Goal: Information Seeking & Learning: Learn about a topic

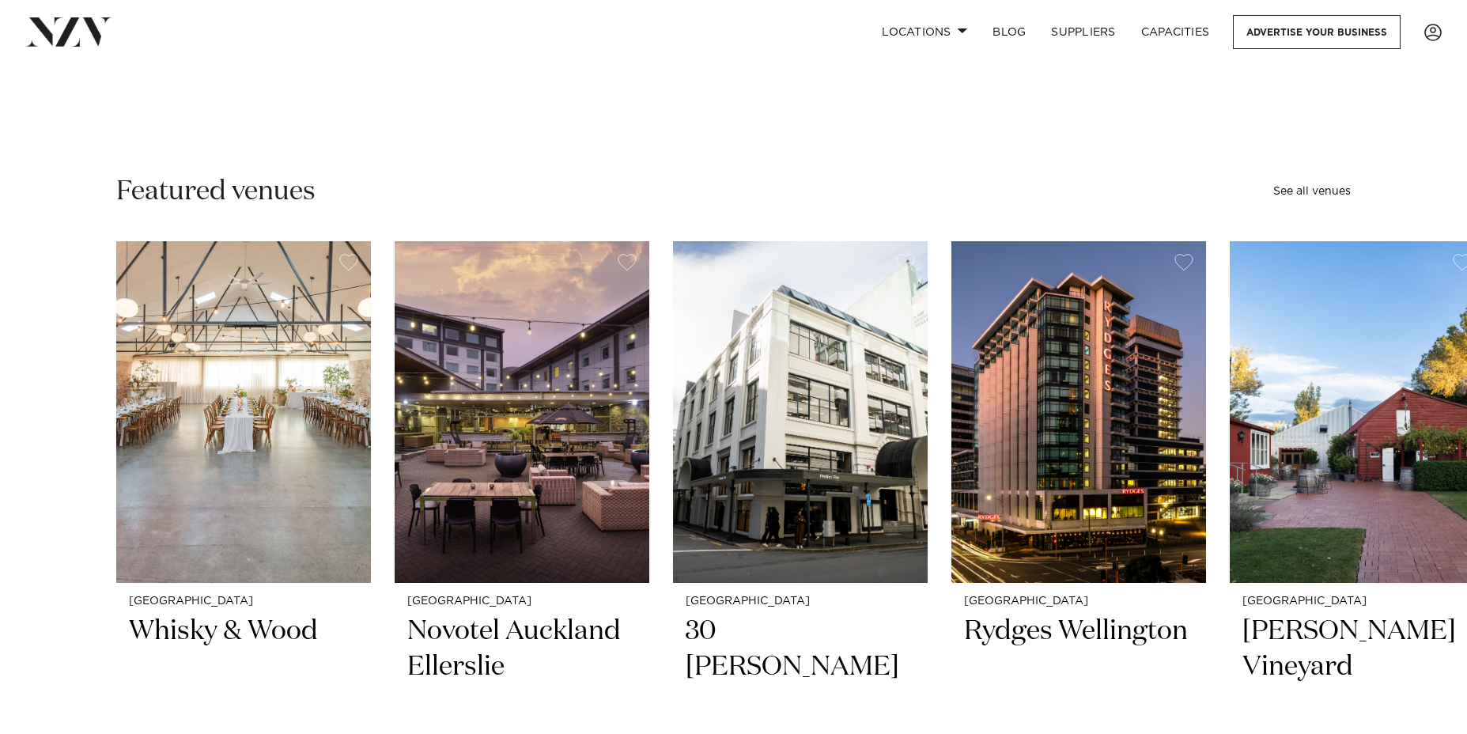
scroll to position [356, 0]
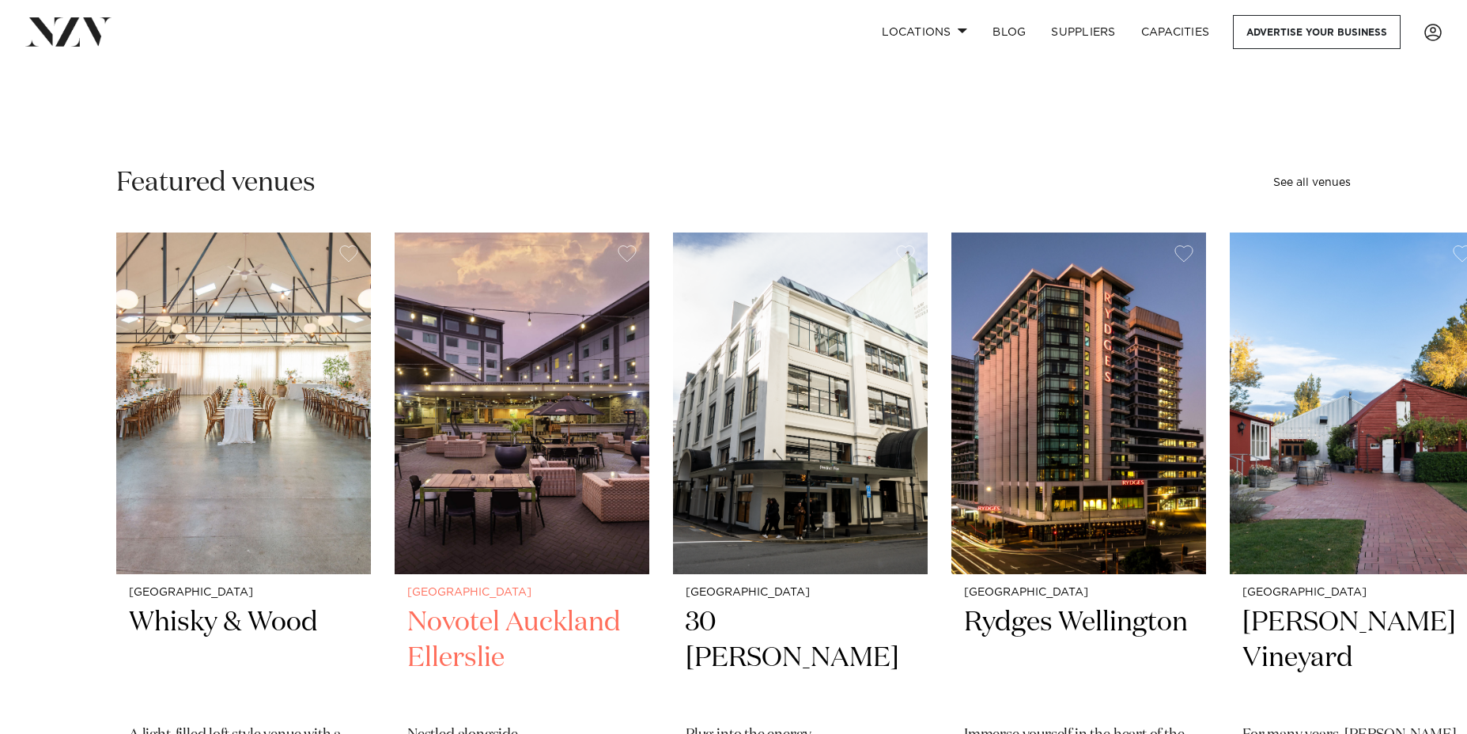
click at [584, 371] on img "2 / 48" at bounding box center [522, 404] width 255 height 342
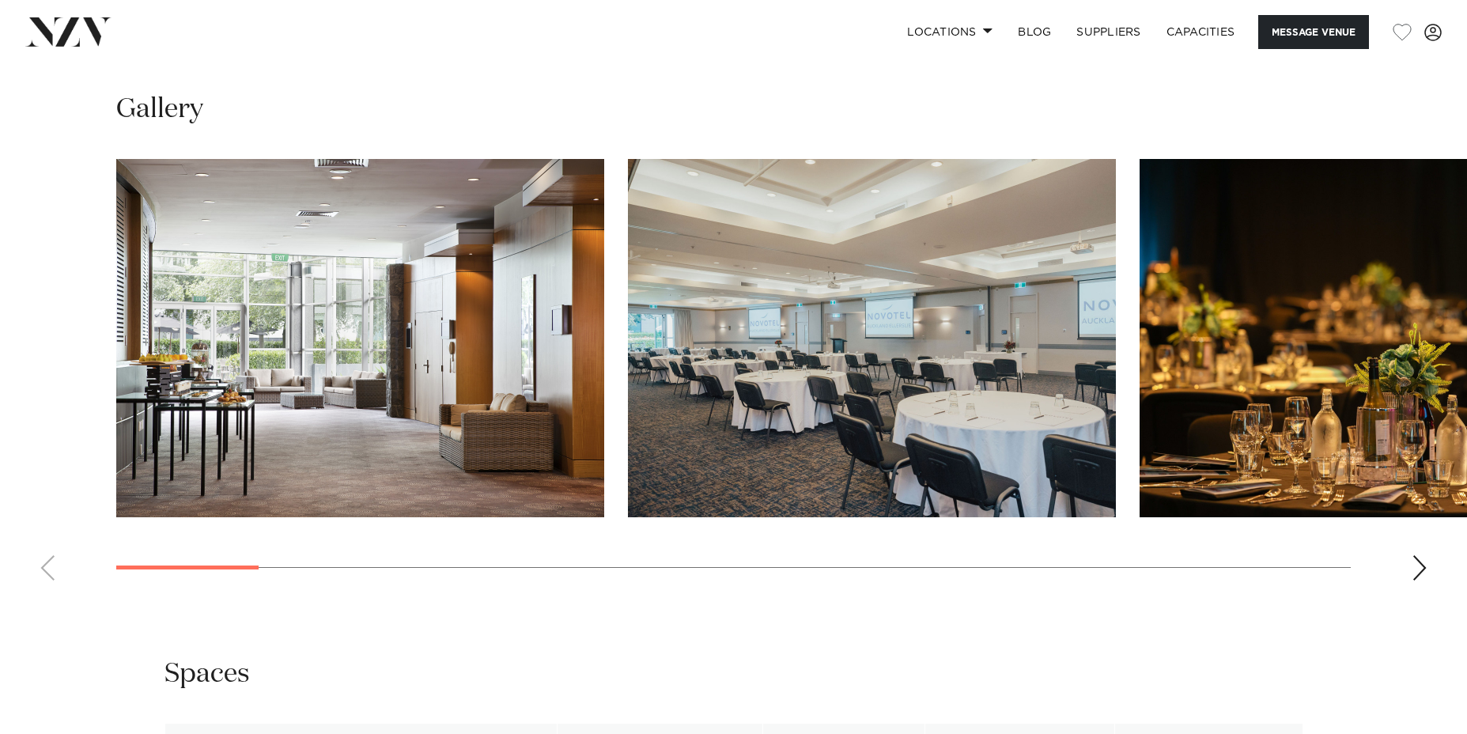
scroll to position [1729, 0]
click at [1415, 569] on div "Next slide" at bounding box center [1420, 566] width 16 height 25
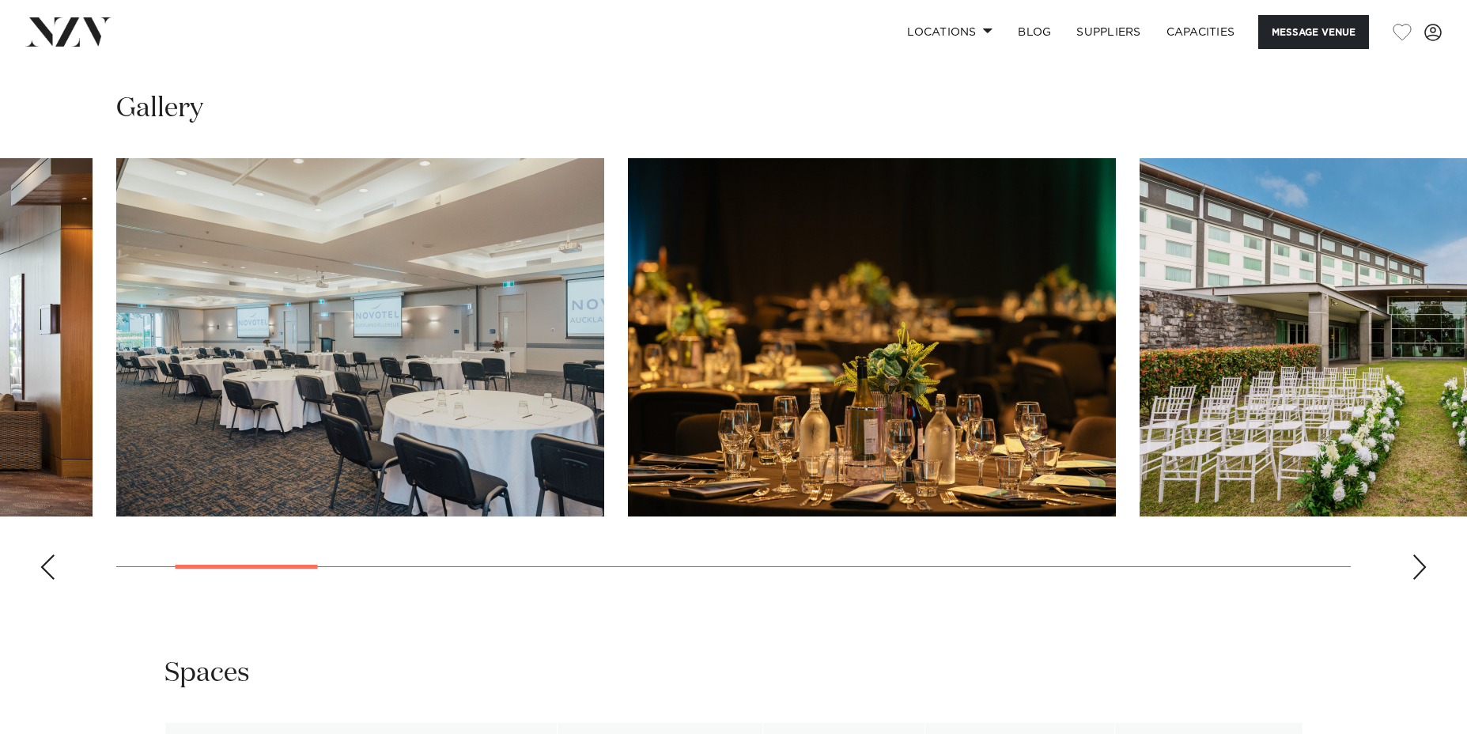
click at [1421, 564] on div "Next slide" at bounding box center [1420, 566] width 16 height 25
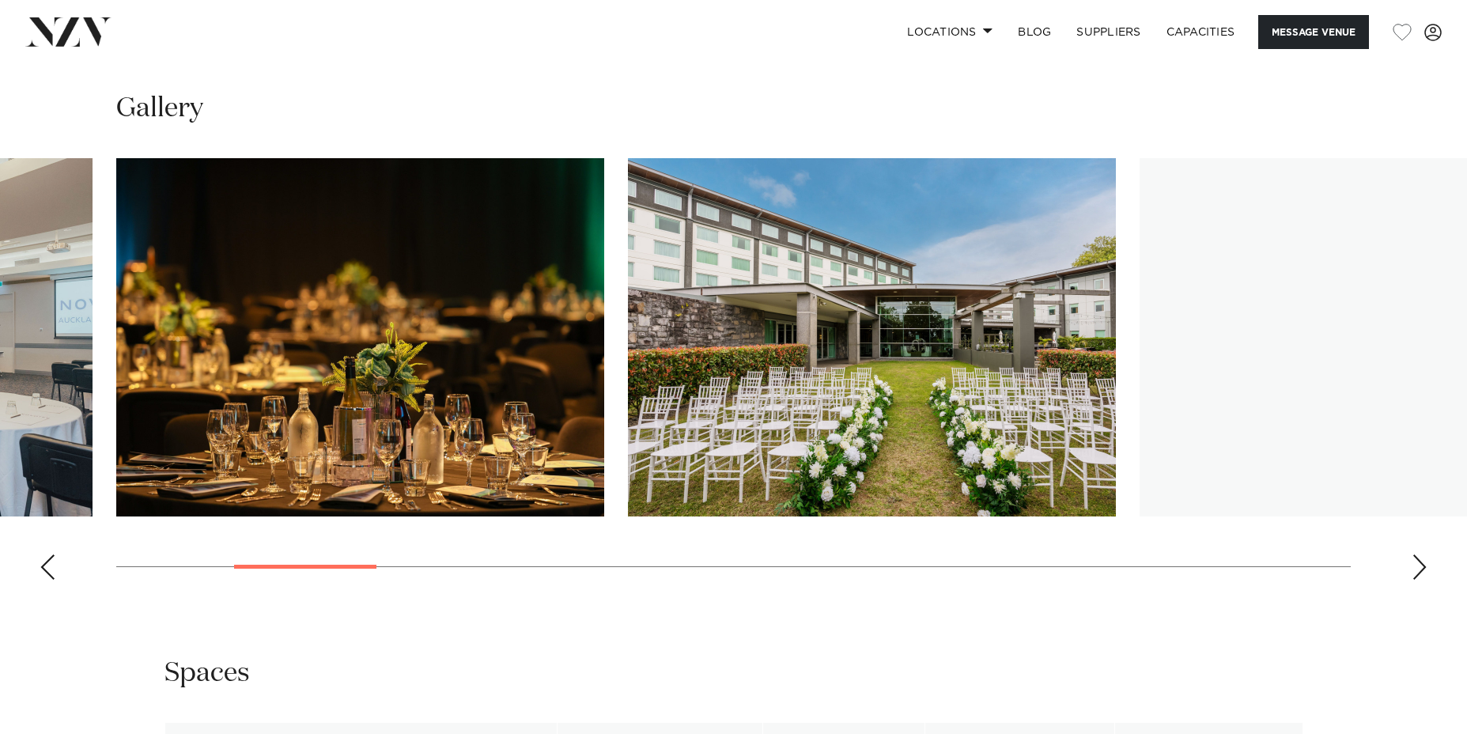
click at [1421, 564] on div "Next slide" at bounding box center [1420, 566] width 16 height 25
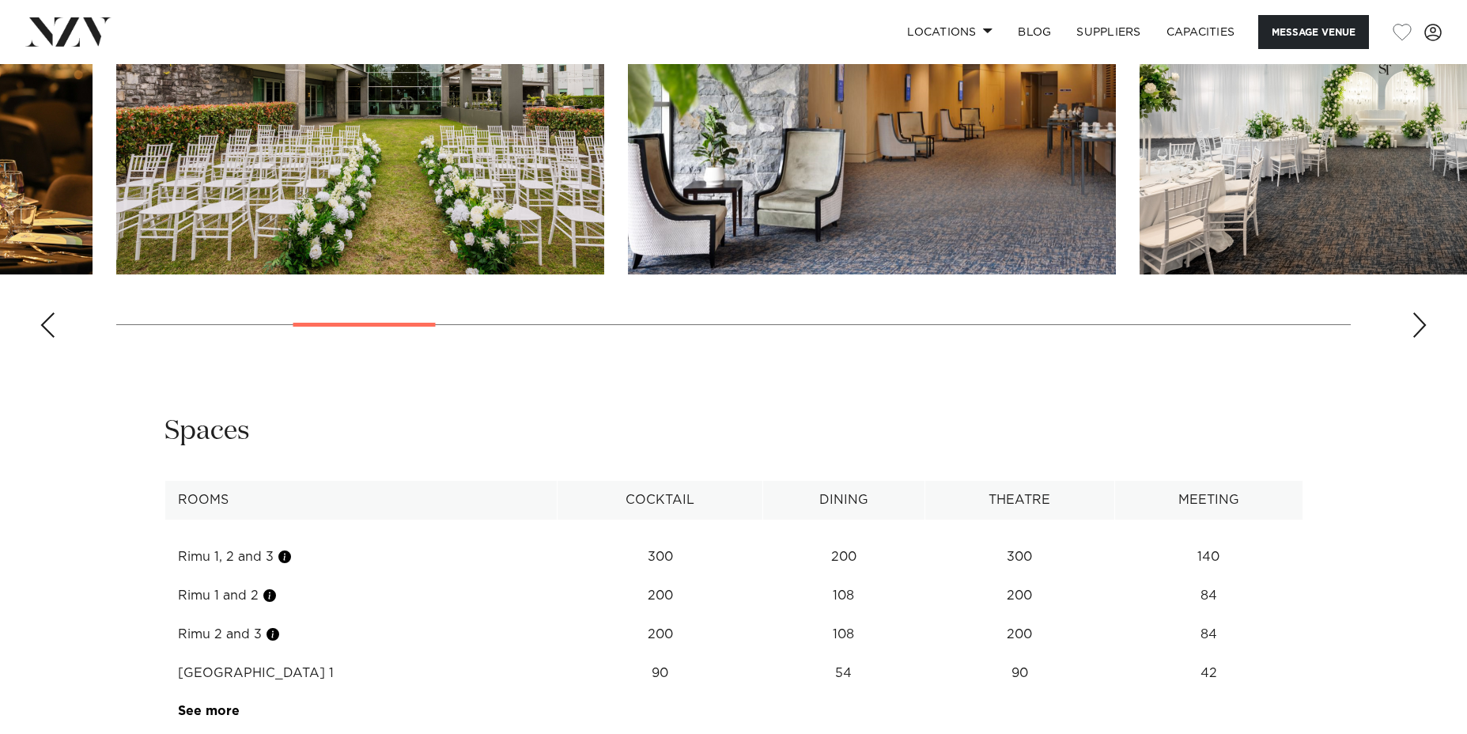
scroll to position [2132, 0]
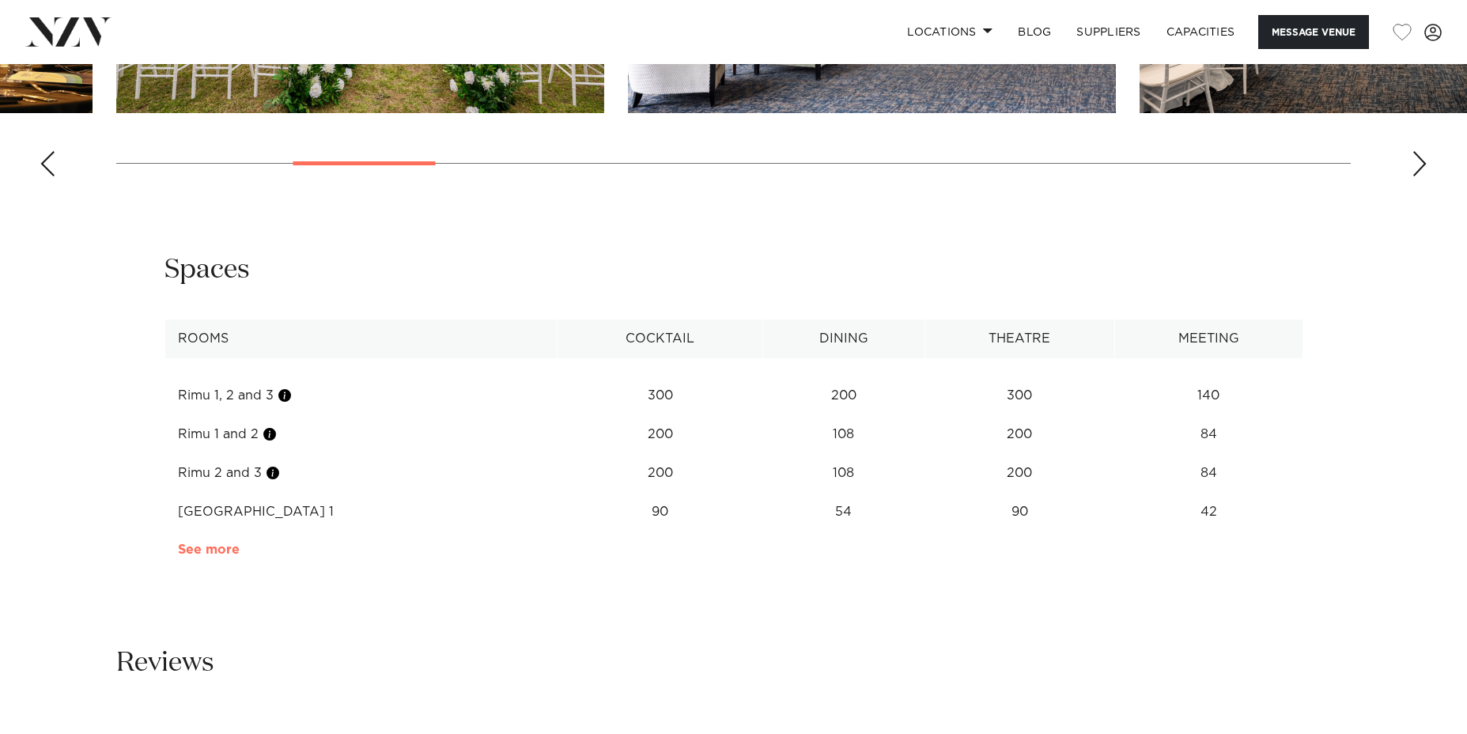
click at [209, 554] on link "See more" at bounding box center [239, 549] width 123 height 13
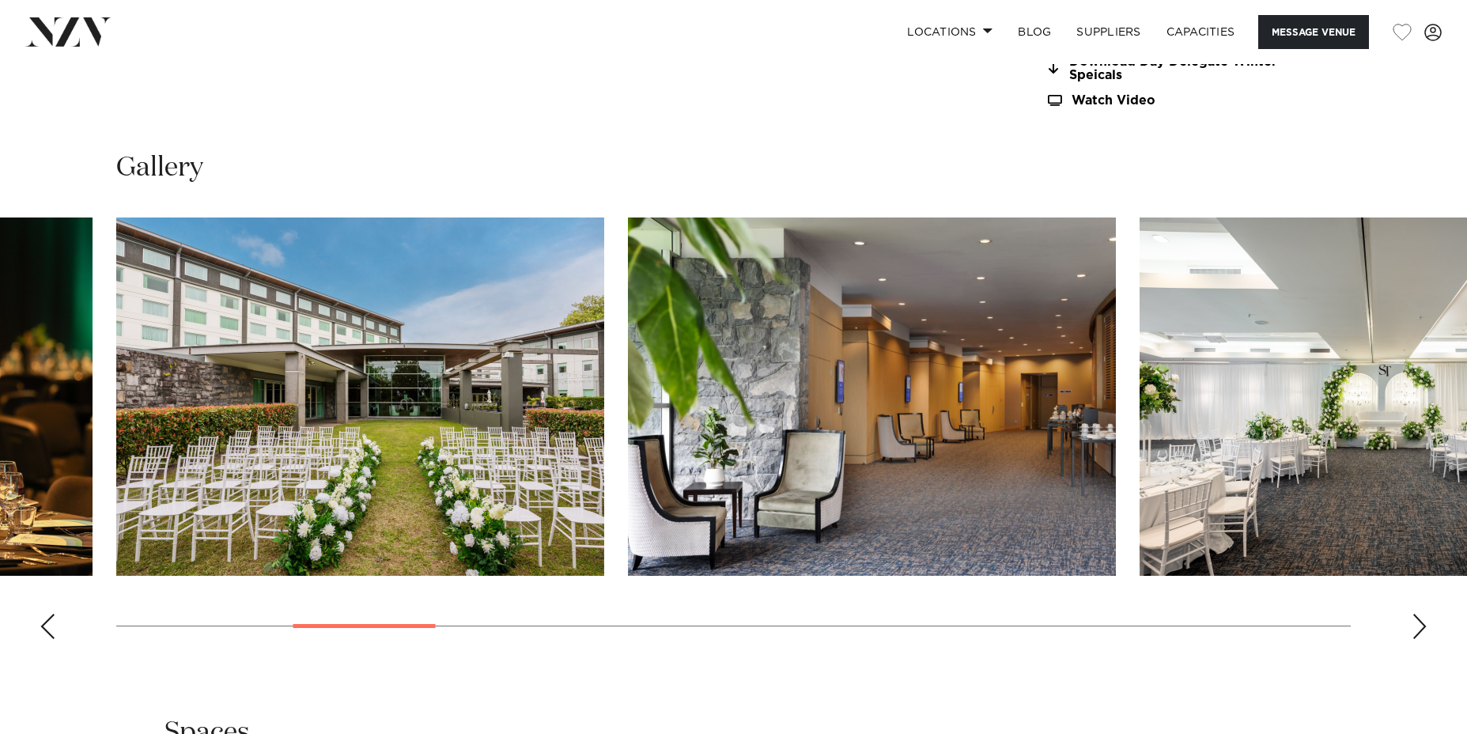
scroll to position [1737, 0]
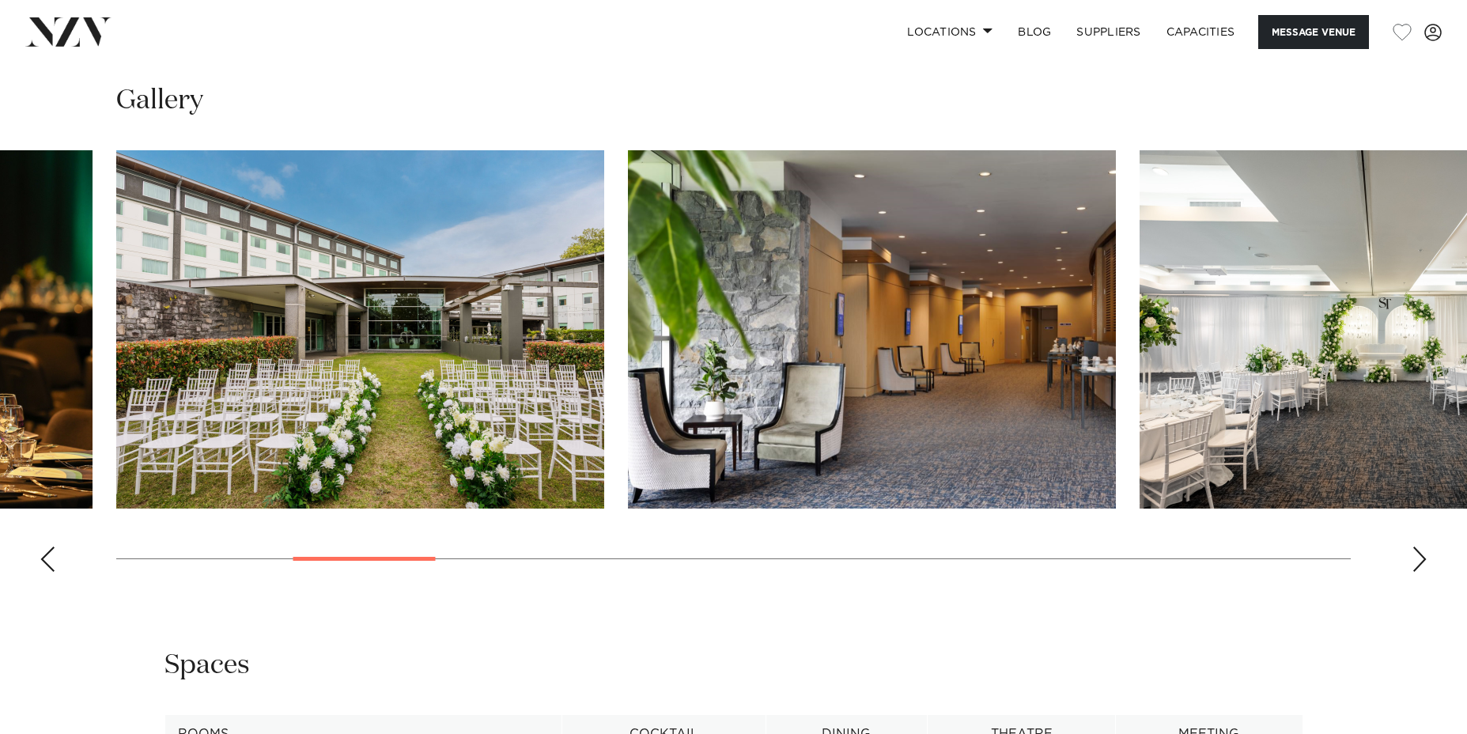
click at [1427, 563] on div "Next slide" at bounding box center [1420, 559] width 16 height 25
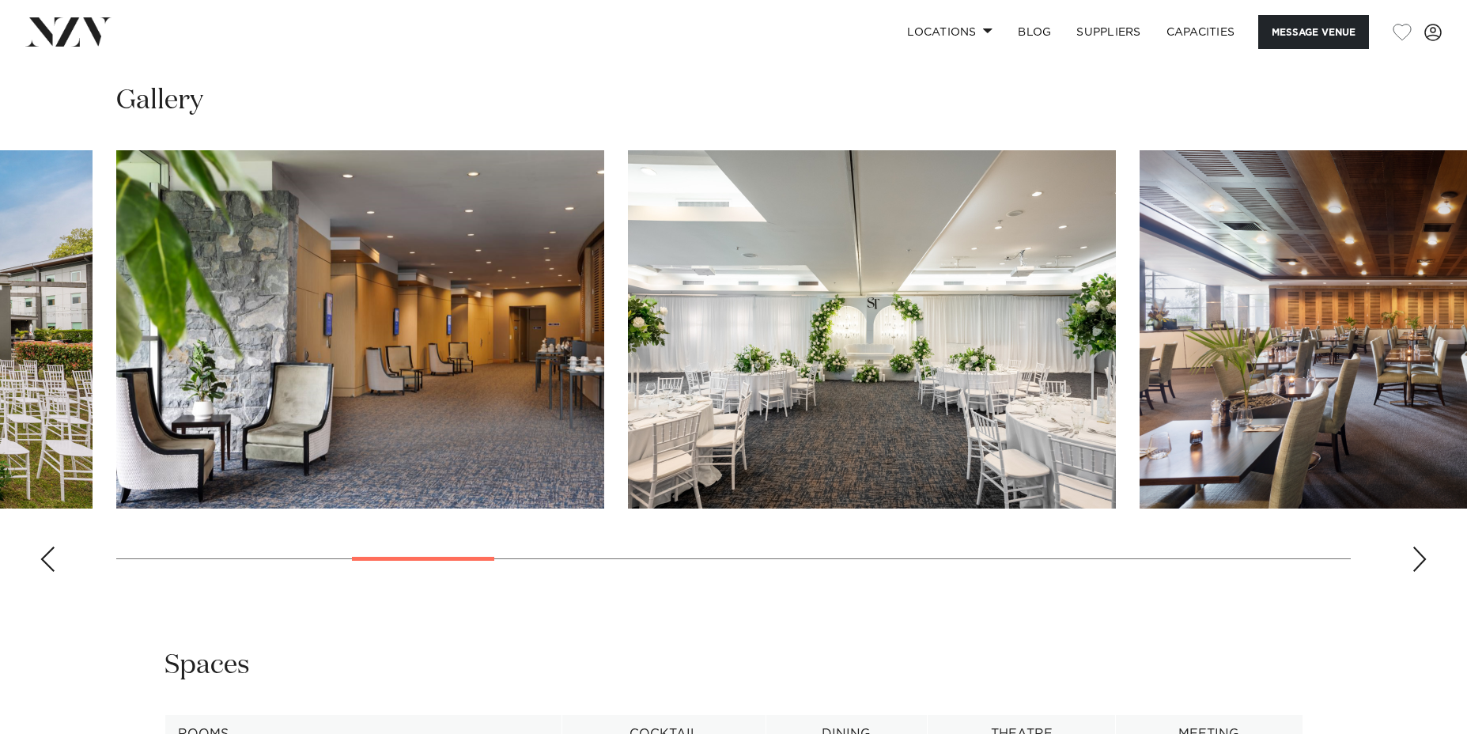
click at [1427, 563] on div "Next slide" at bounding box center [1420, 559] width 16 height 25
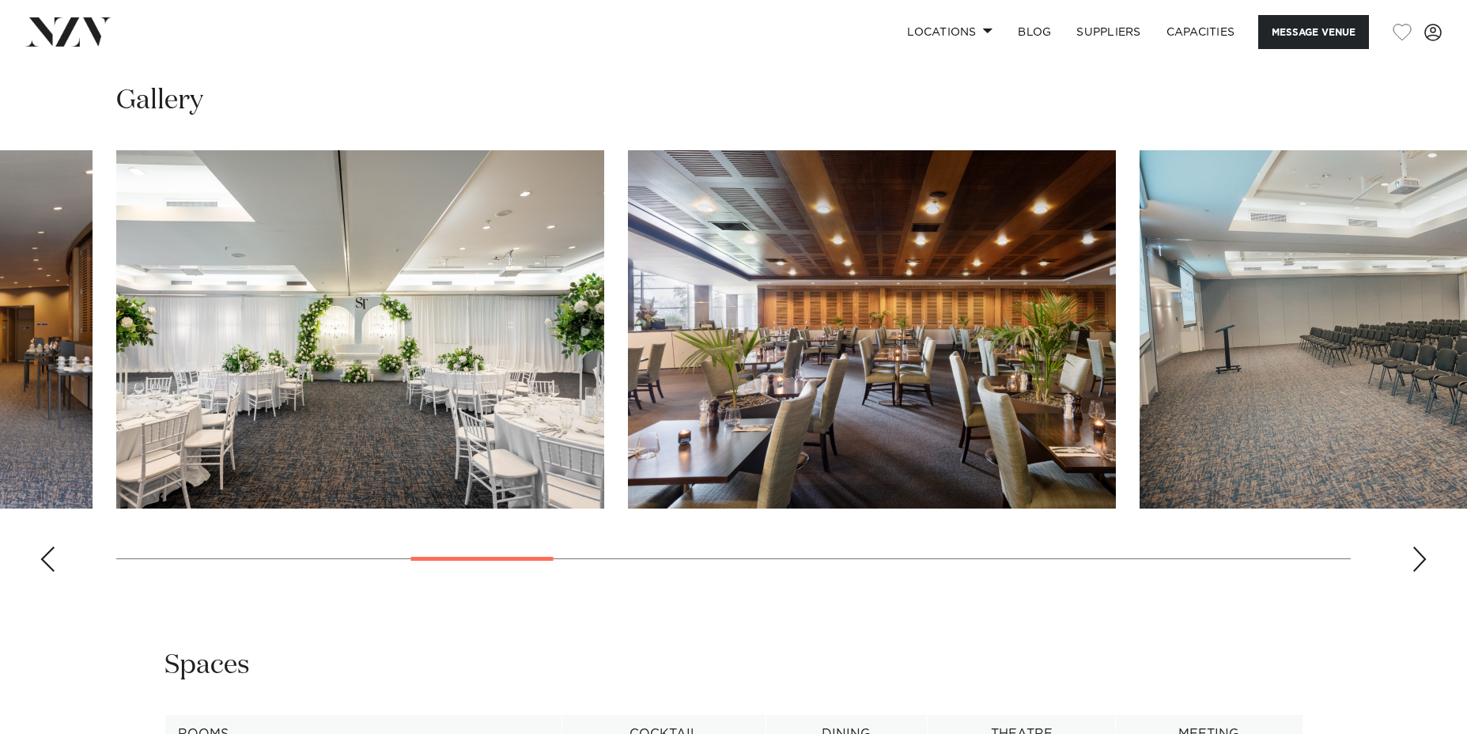
click at [1424, 564] on div "Next slide" at bounding box center [1420, 559] width 16 height 25
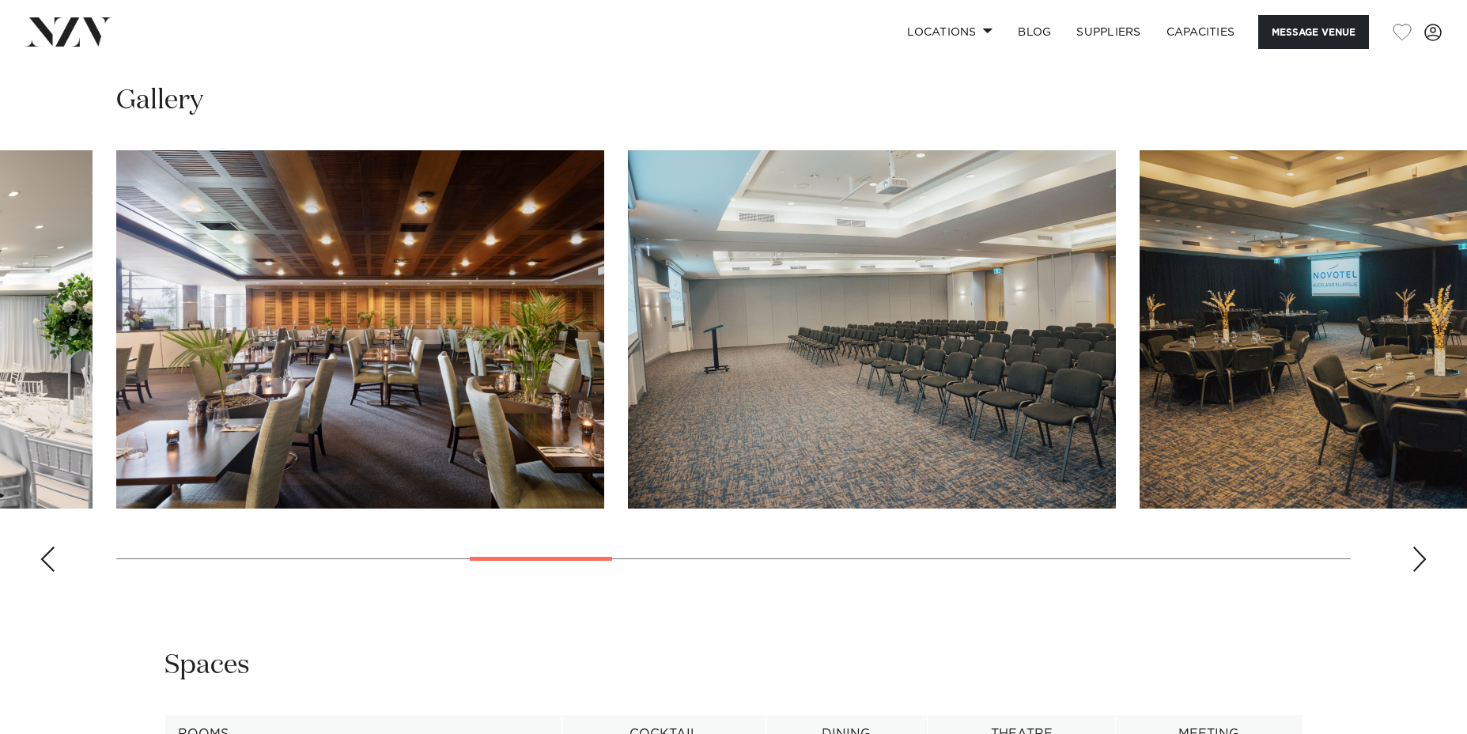
click at [1422, 565] on div "Next slide" at bounding box center [1420, 559] width 16 height 25
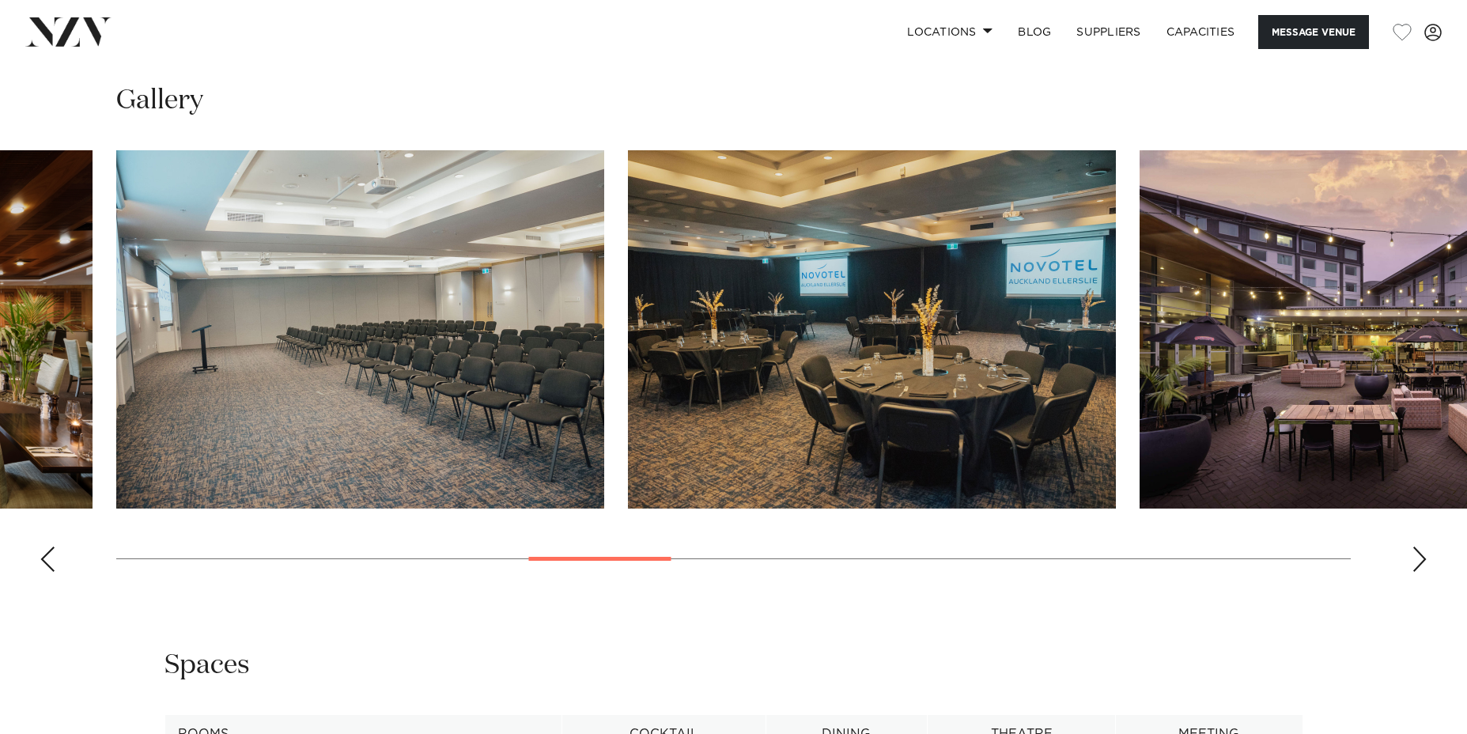
click at [883, 397] on img "9 / 21" at bounding box center [872, 329] width 488 height 358
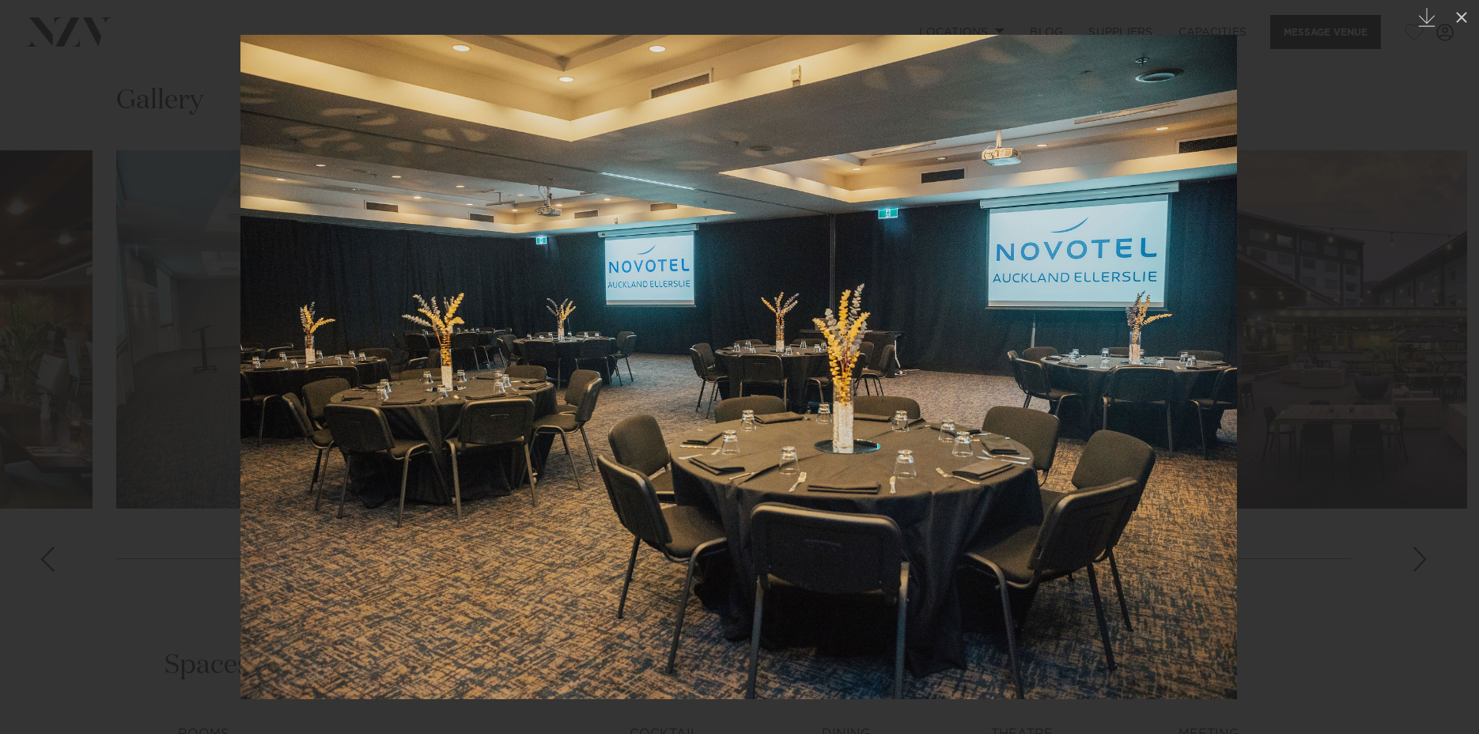
click at [1290, 251] on div at bounding box center [739, 367] width 1479 height 734
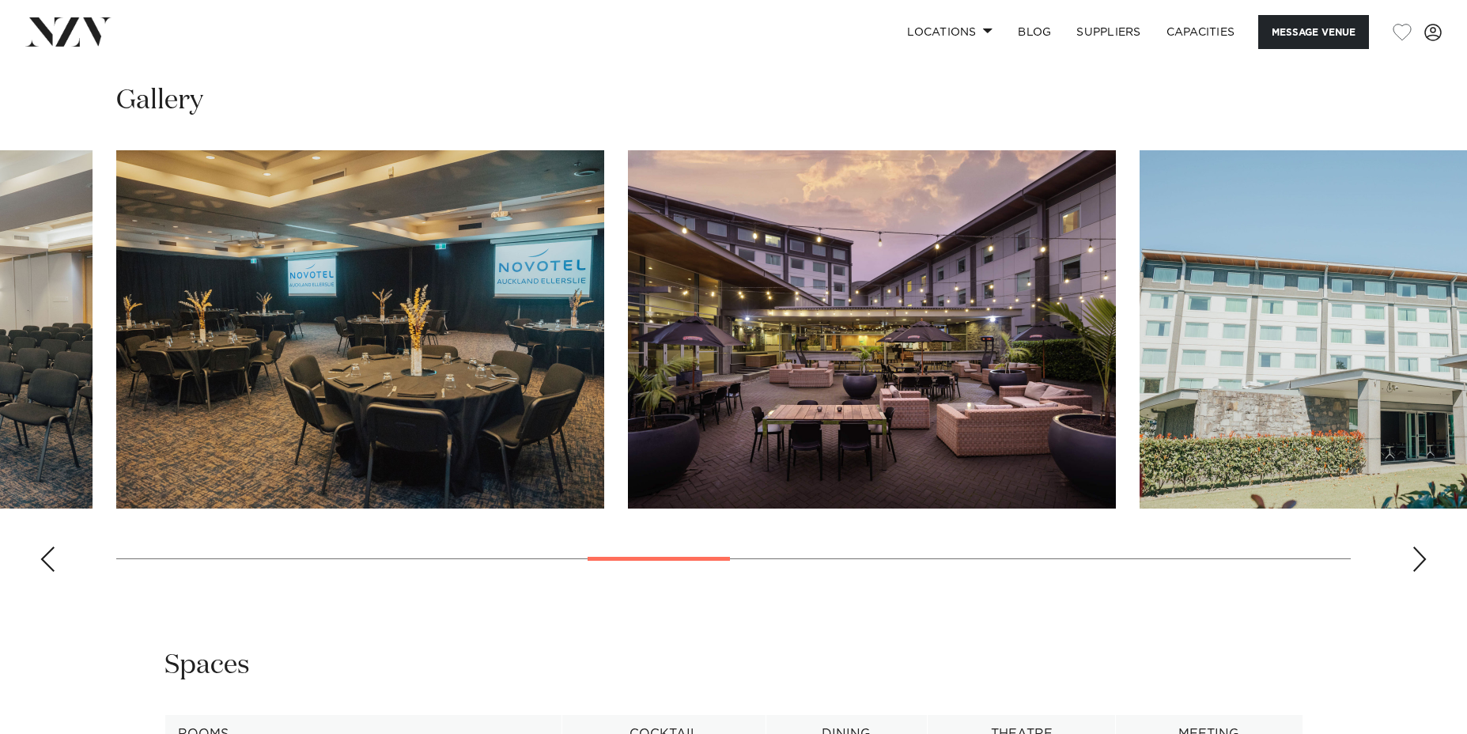
click at [1420, 561] on div "Next slide" at bounding box center [1420, 559] width 16 height 25
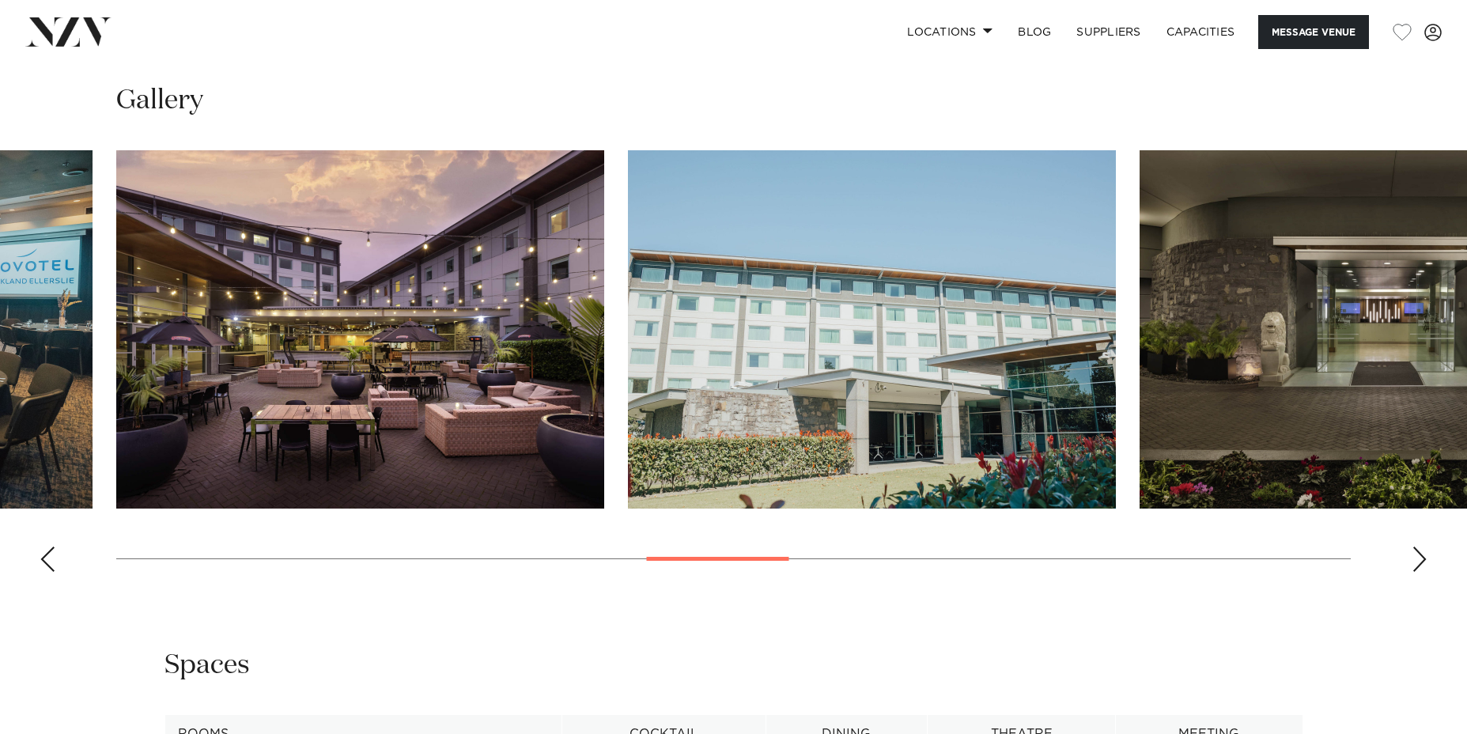
click at [1420, 561] on div "Next slide" at bounding box center [1420, 559] width 16 height 25
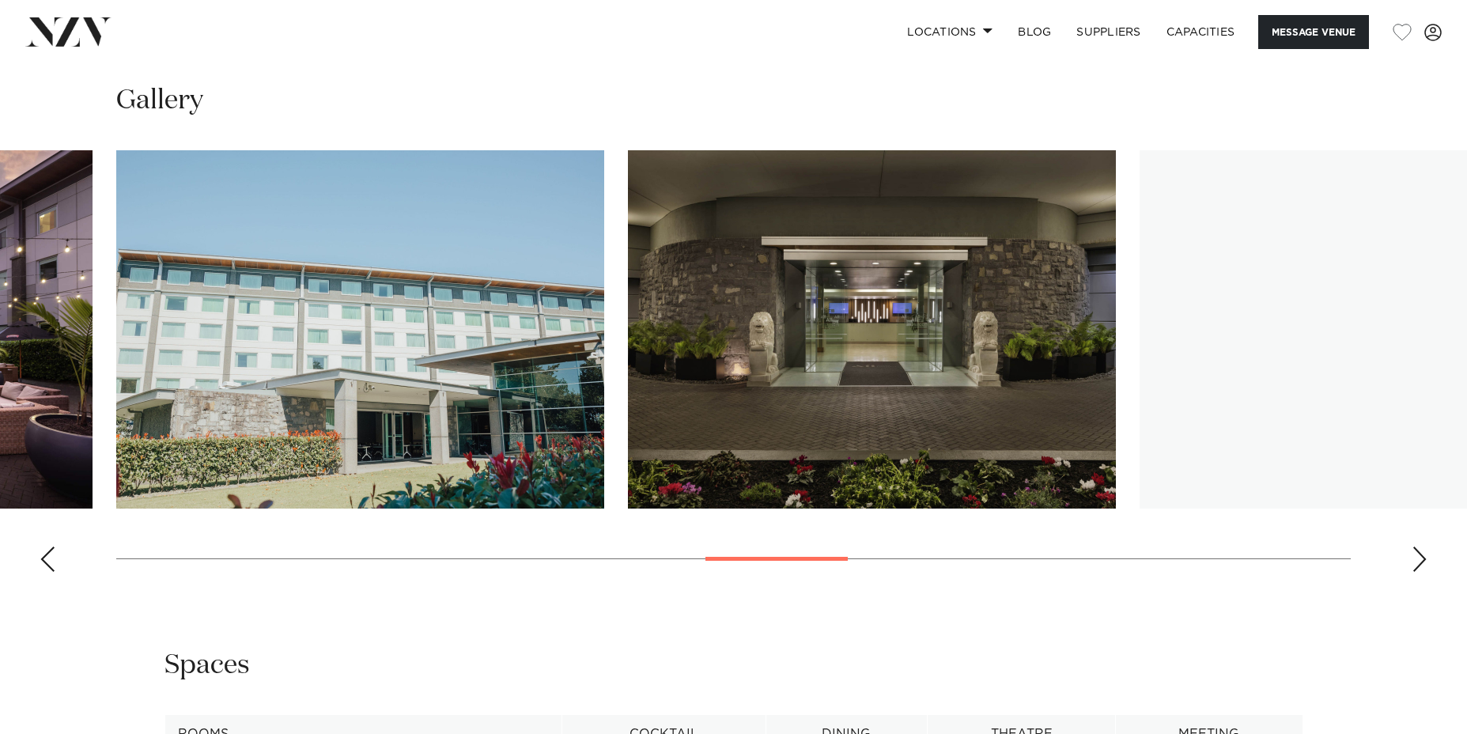
click at [1420, 561] on div "Next slide" at bounding box center [1420, 559] width 16 height 25
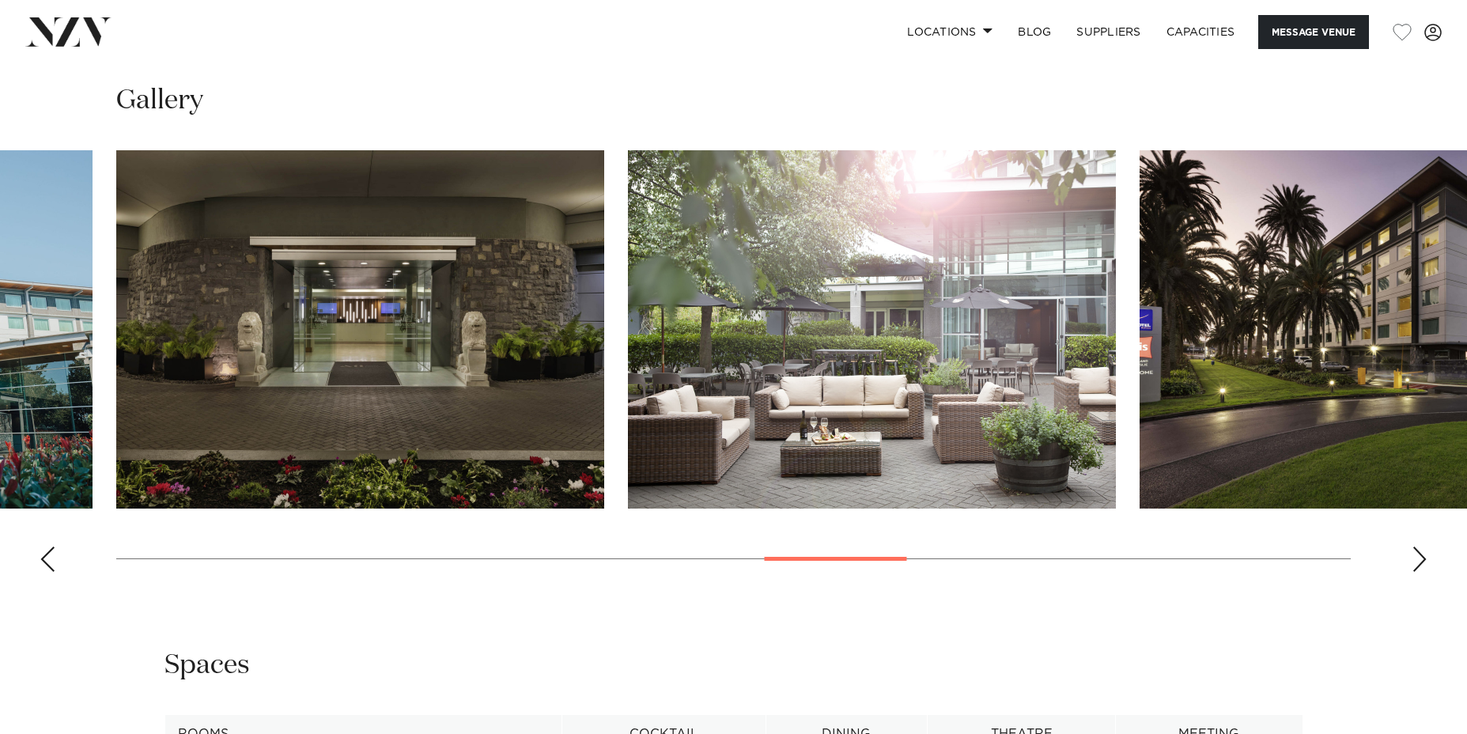
click at [1417, 559] on div "Next slide" at bounding box center [1420, 559] width 16 height 25
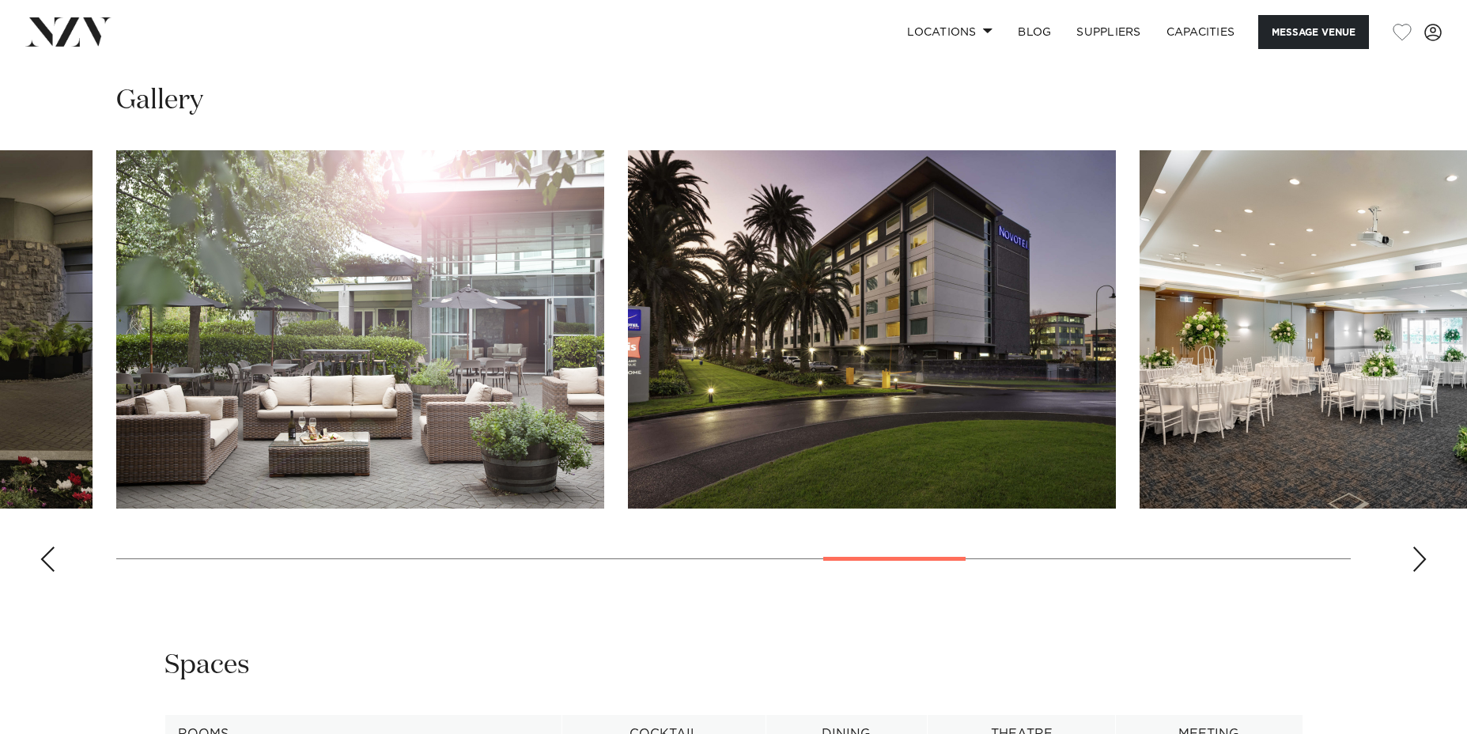
click at [1417, 559] on div "Next slide" at bounding box center [1420, 559] width 16 height 25
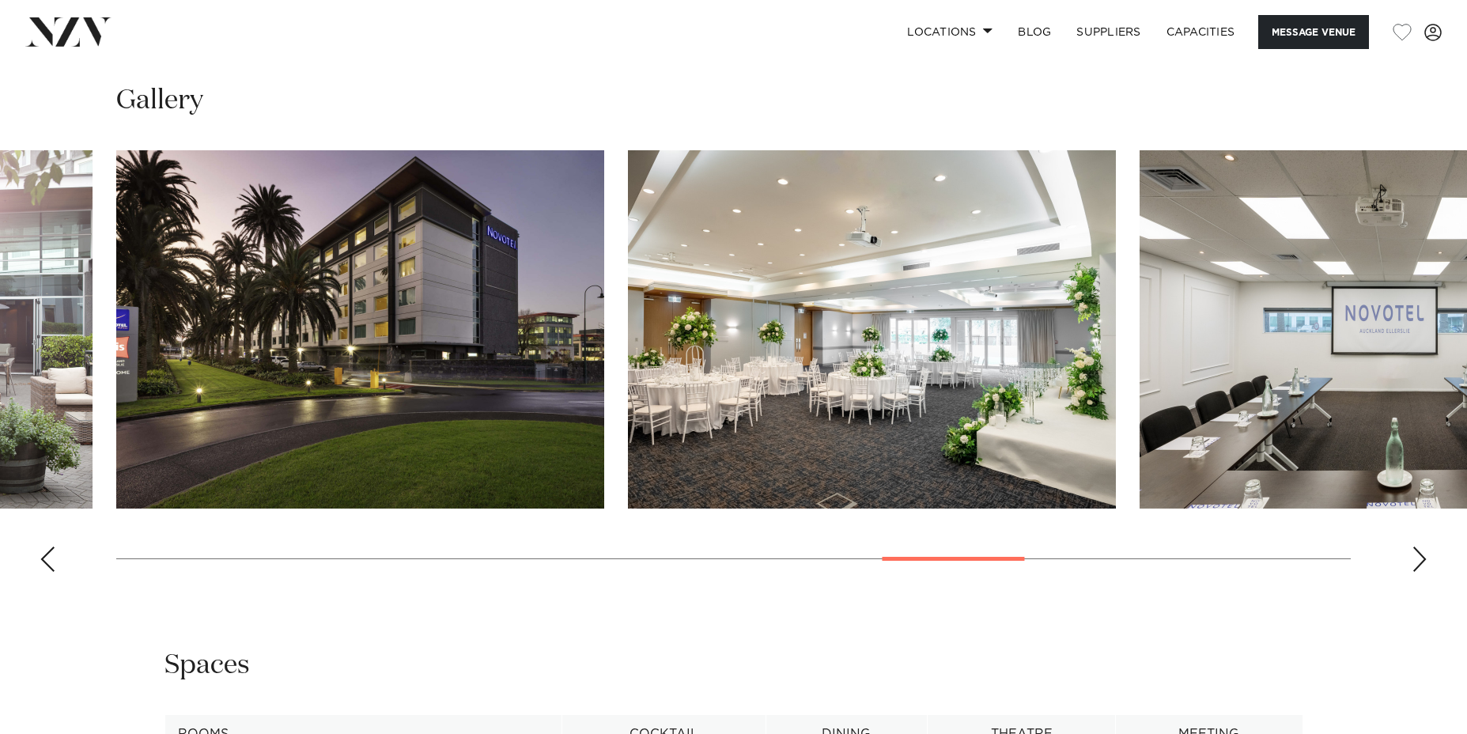
click at [1417, 559] on div "Next slide" at bounding box center [1420, 559] width 16 height 25
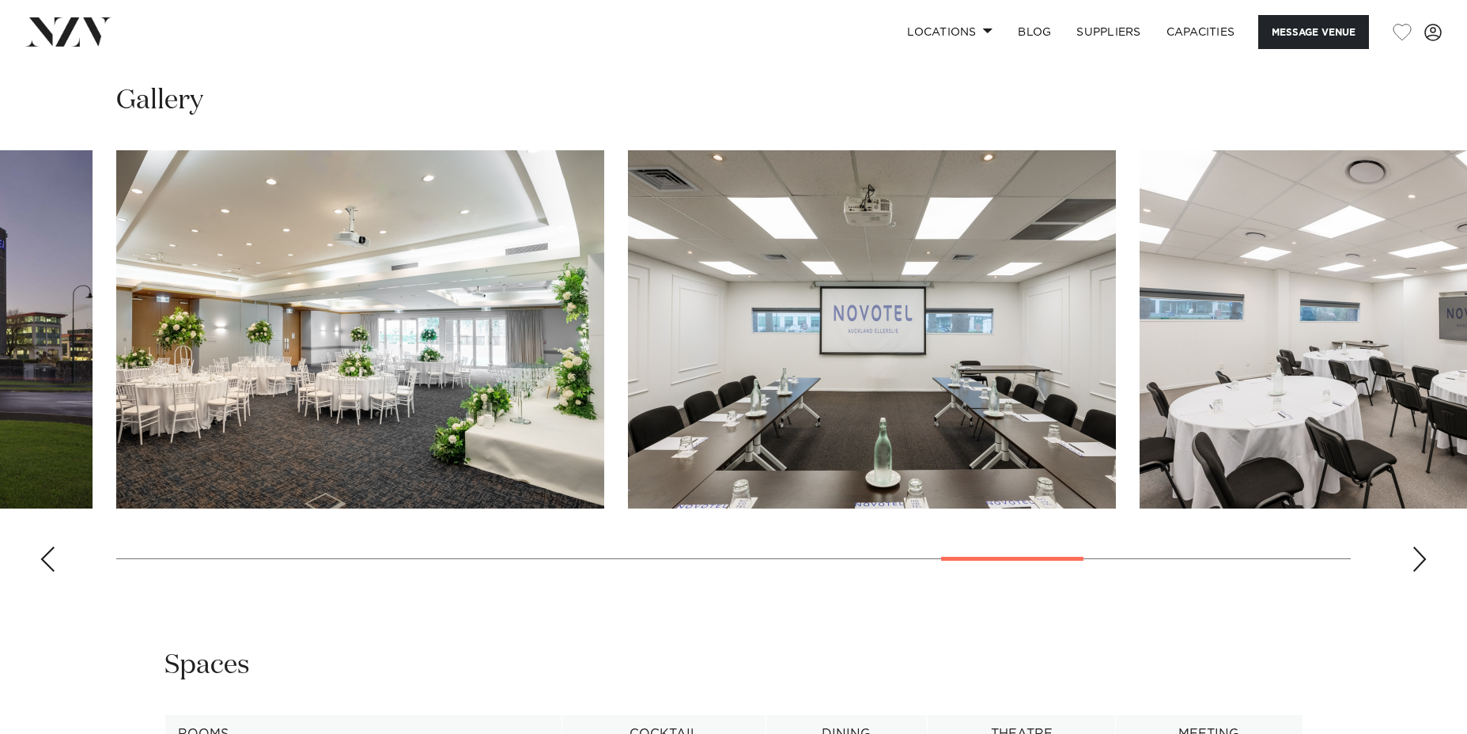
click at [1417, 559] on div "Next slide" at bounding box center [1420, 559] width 16 height 25
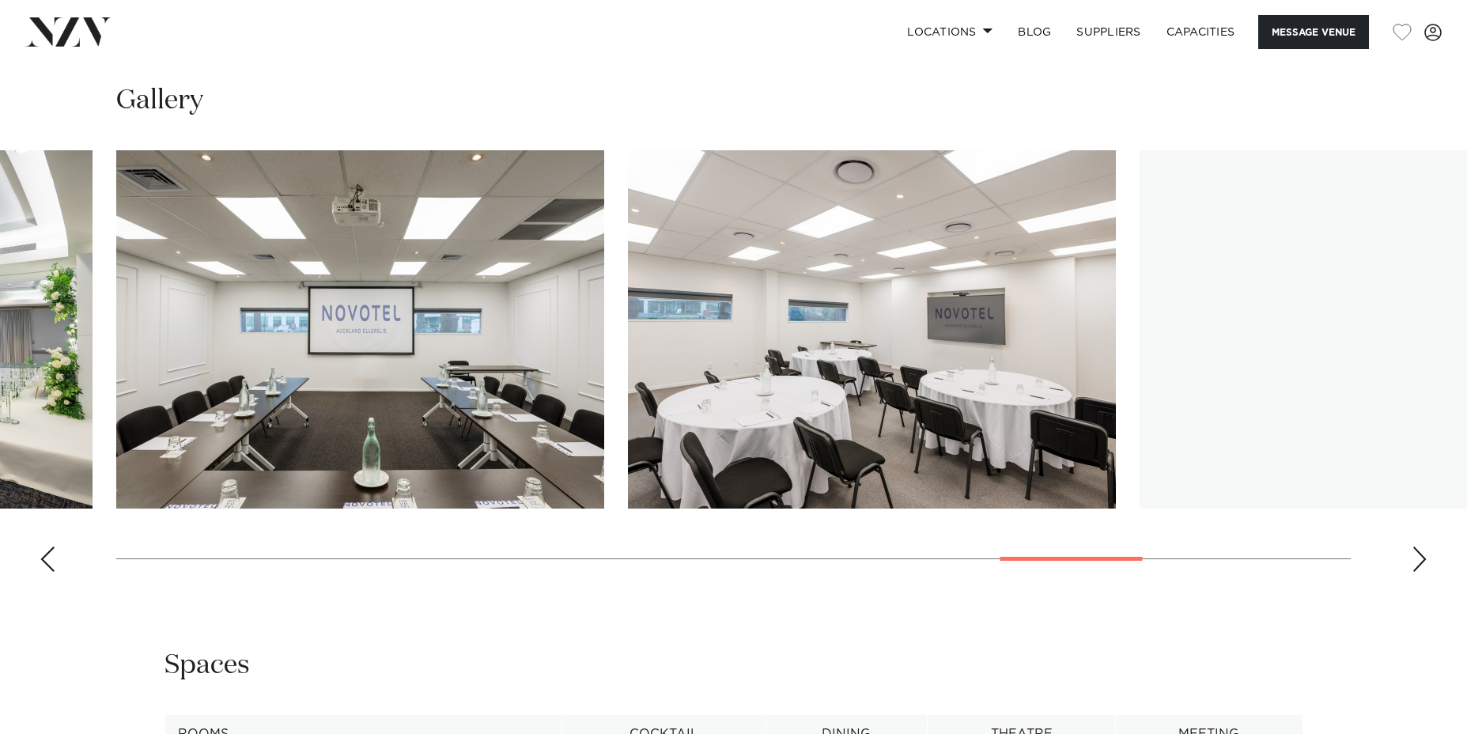
click at [1417, 559] on div "Next slide" at bounding box center [1420, 559] width 16 height 25
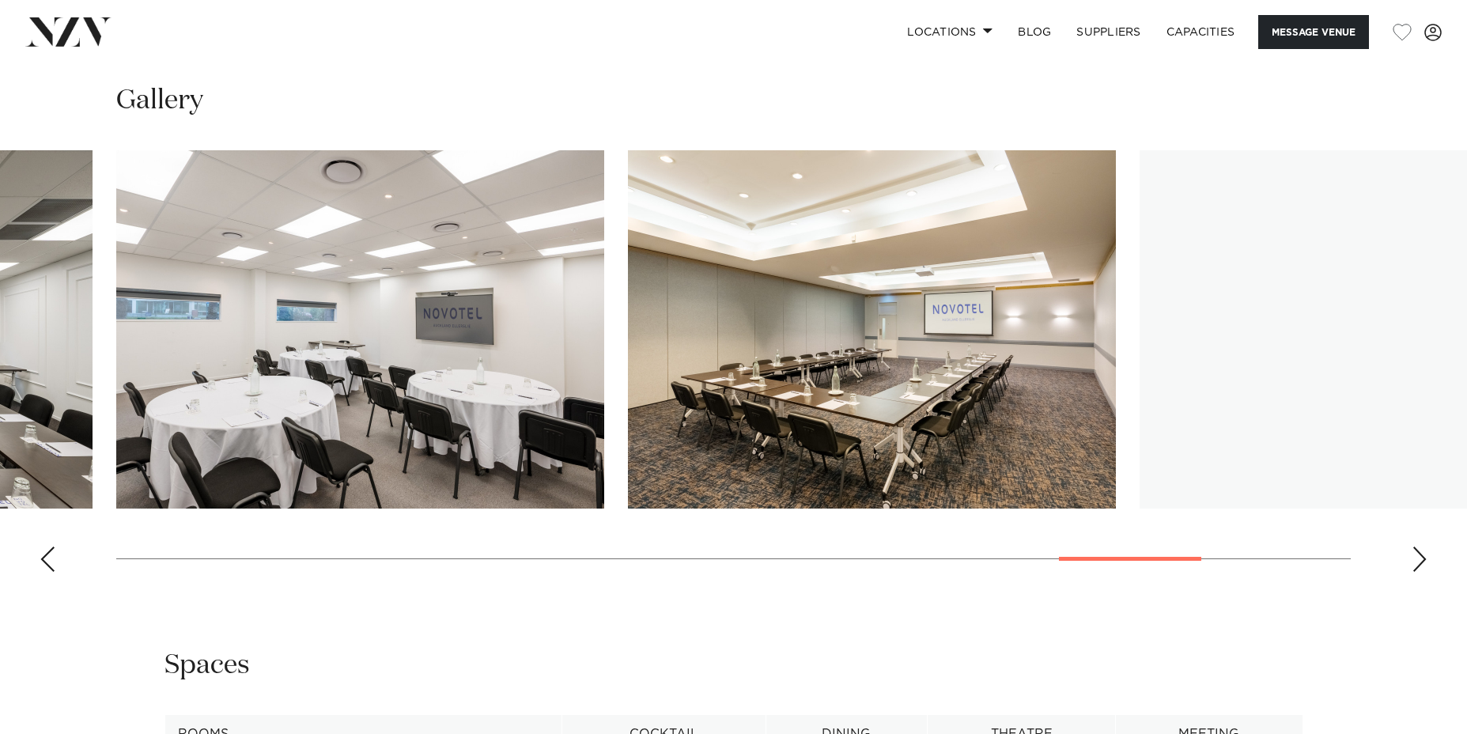
click at [1417, 559] on div "Next slide" at bounding box center [1420, 559] width 16 height 25
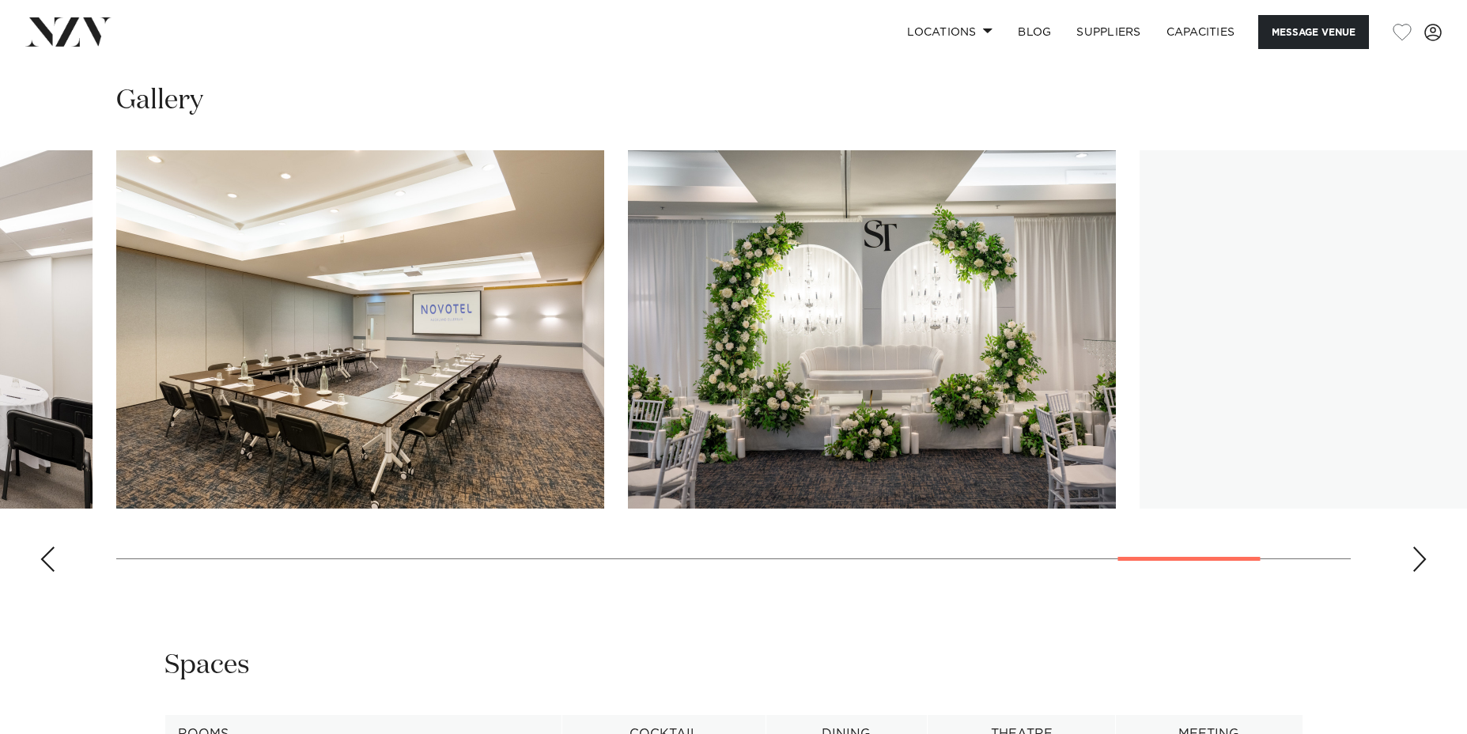
click at [1417, 559] on div "Next slide" at bounding box center [1420, 559] width 16 height 25
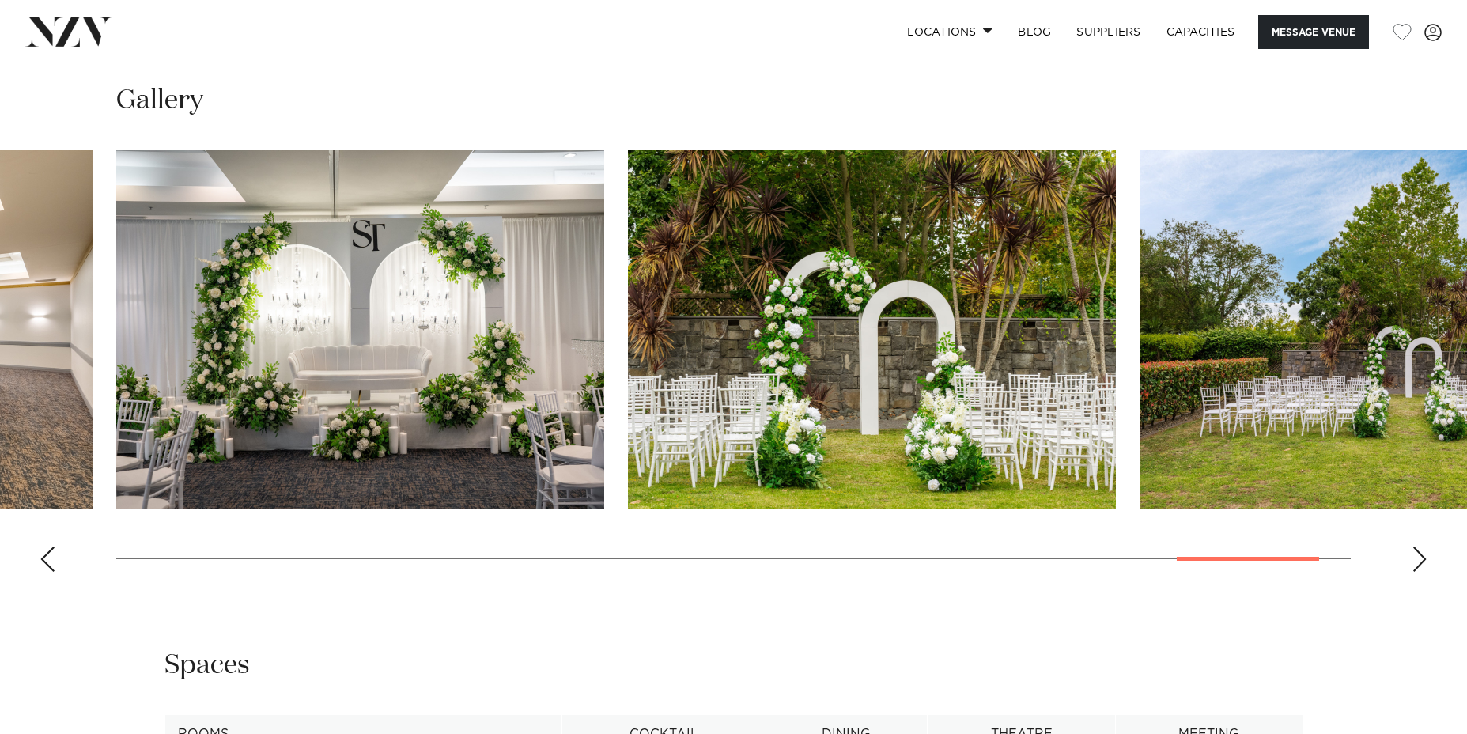
click at [1417, 559] on div "Next slide" at bounding box center [1420, 559] width 16 height 25
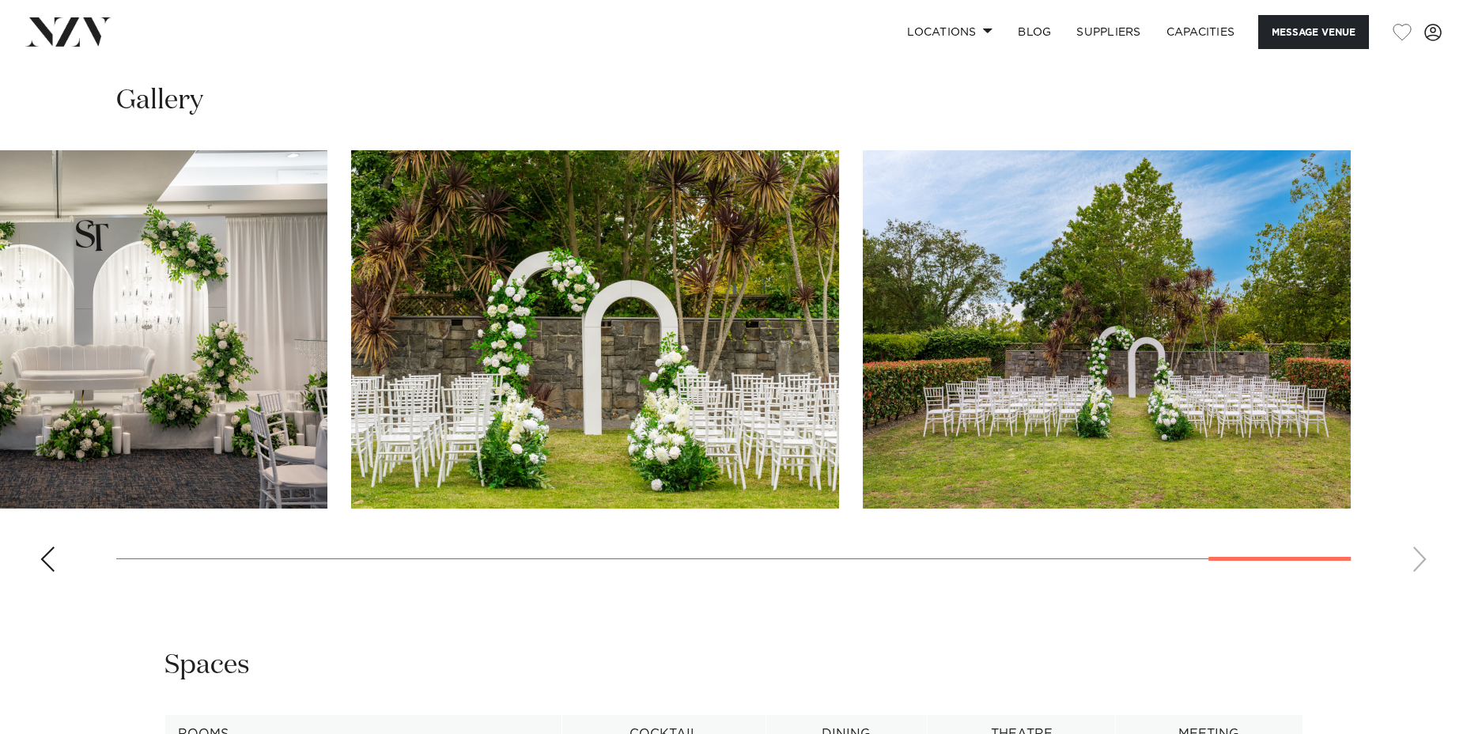
click at [1417, 559] on swiper-container at bounding box center [733, 367] width 1467 height 434
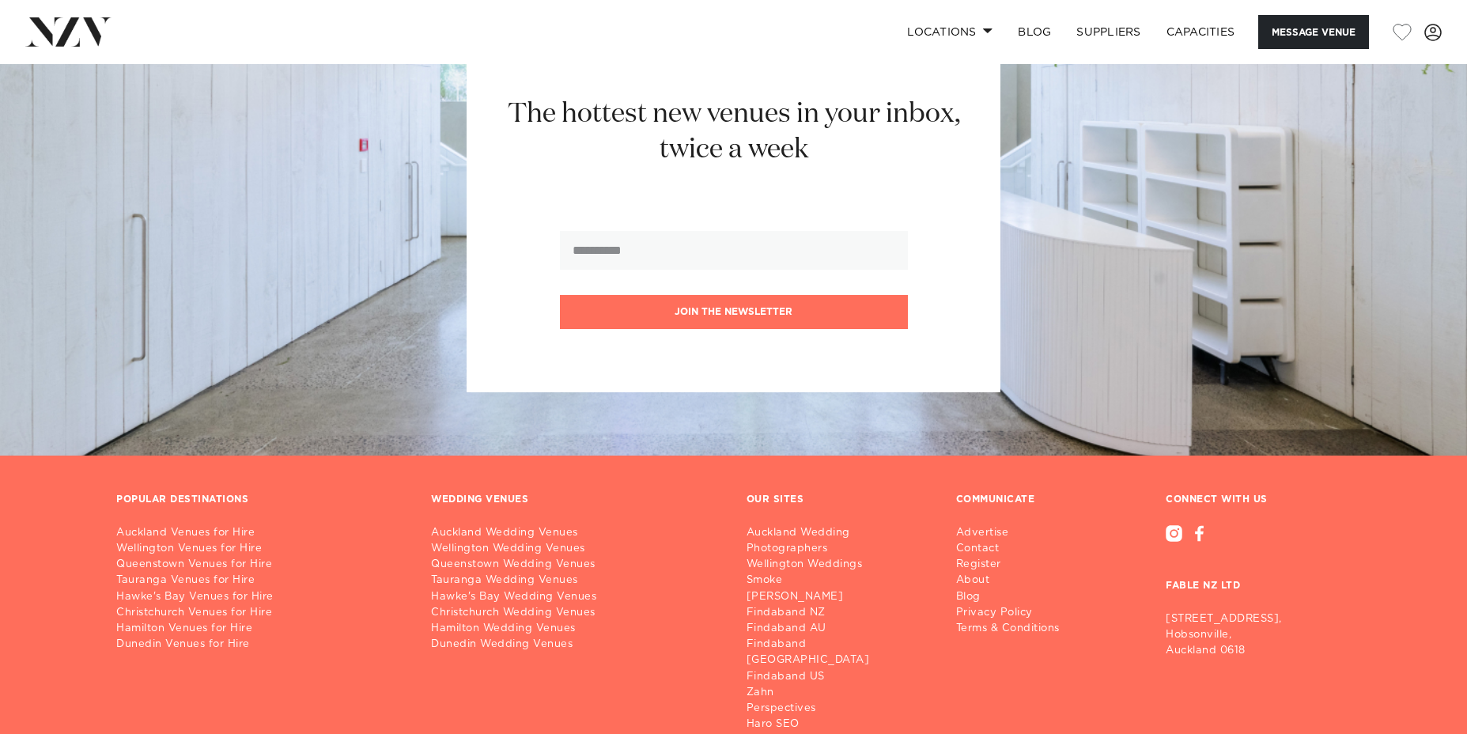
scroll to position [4291, 0]
